Goal: Information Seeking & Learning: Learn about a topic

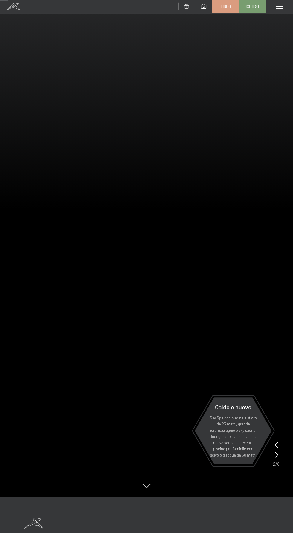
click at [233, 425] on font "Sky Spa con piscina a sfioro da 23 metri, grande idromassaggio e sky sauna, lou…" at bounding box center [233, 436] width 47 height 42
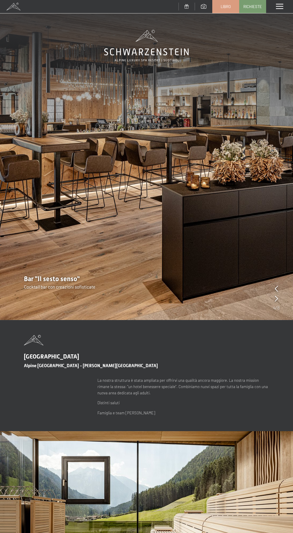
click at [283, 12] on div "menu" at bounding box center [279, 6] width 27 height 13
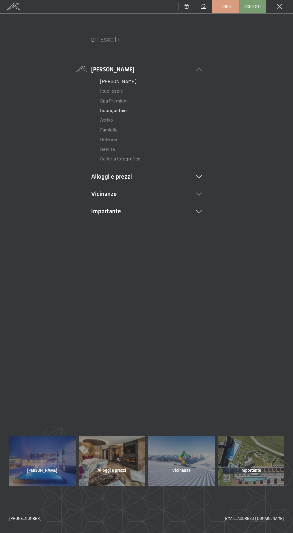
click at [124, 113] on font "buongustaio" at bounding box center [113, 110] width 27 height 6
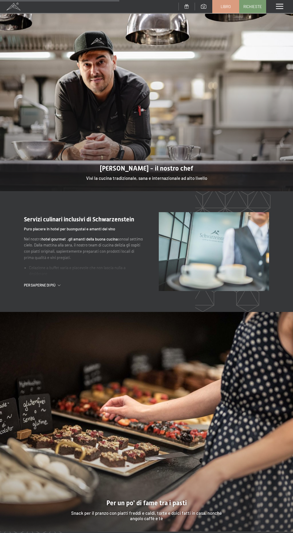
scroll to position [688, 0]
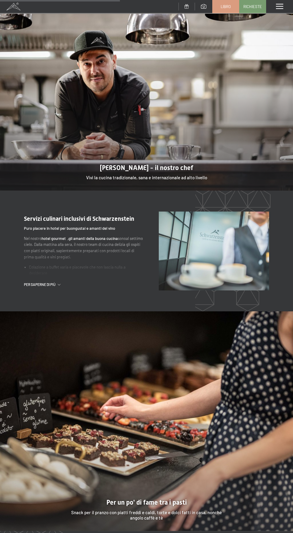
click at [47, 285] on font "Per saperne di più" at bounding box center [40, 284] width 32 height 4
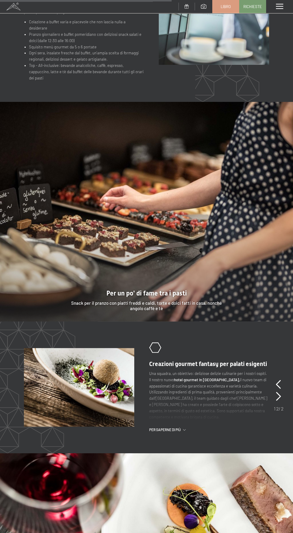
scroll to position [1050, 0]
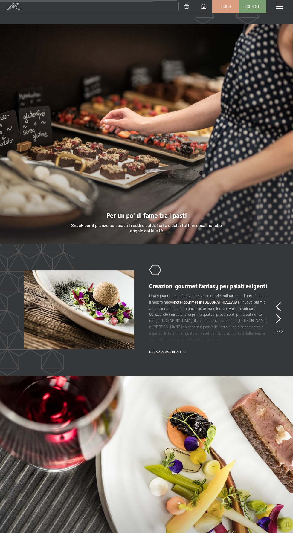
click at [179, 350] on font "Per saperne di più" at bounding box center [165, 352] width 32 height 4
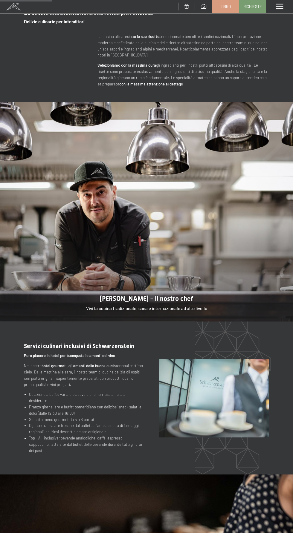
scroll to position [0, 0]
